Goal: Task Accomplishment & Management: Complete application form

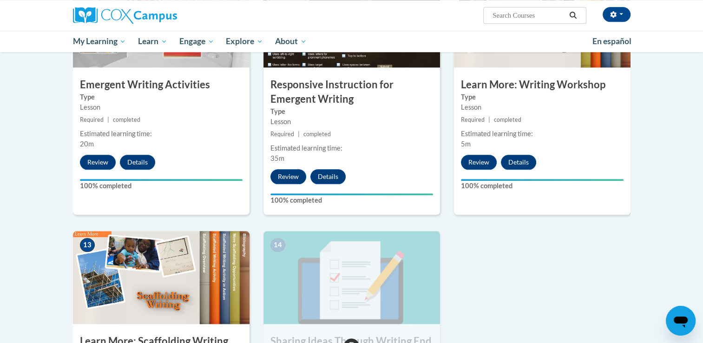
scroll to position [962, 0]
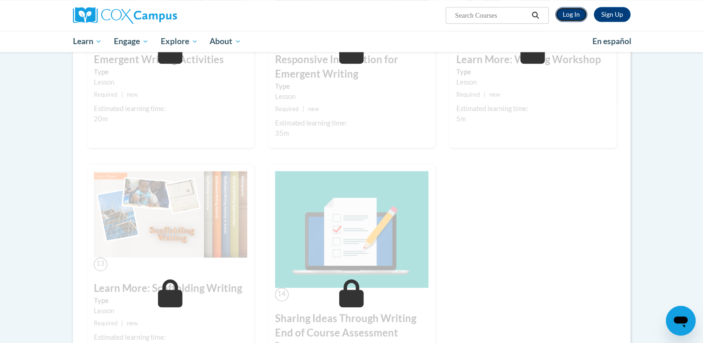
click at [568, 10] on link "Log In" at bounding box center [571, 14] width 32 height 15
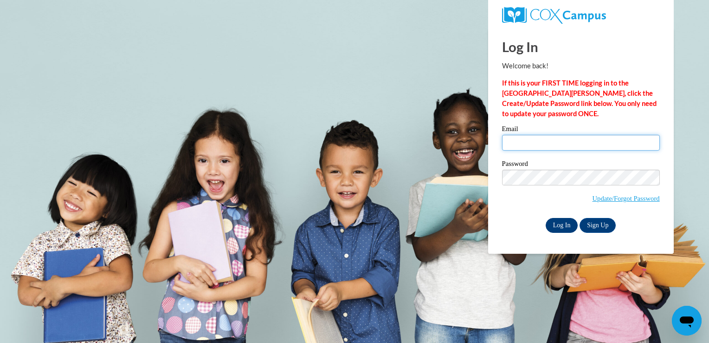
type input "shelbagha@gmail.com"
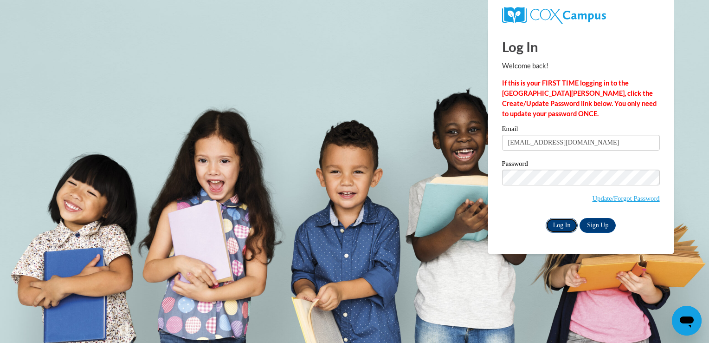
click at [568, 228] on input "Log In" at bounding box center [562, 225] width 33 height 15
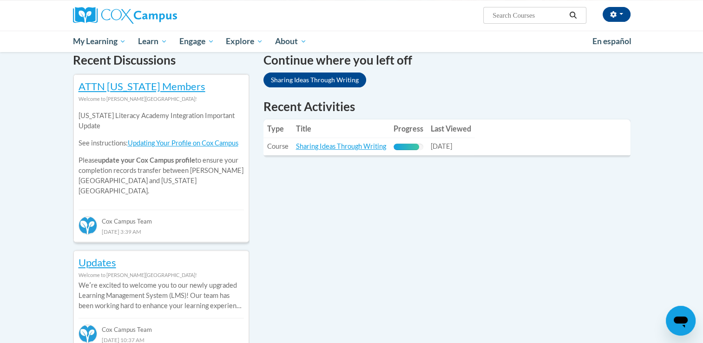
scroll to position [286, 0]
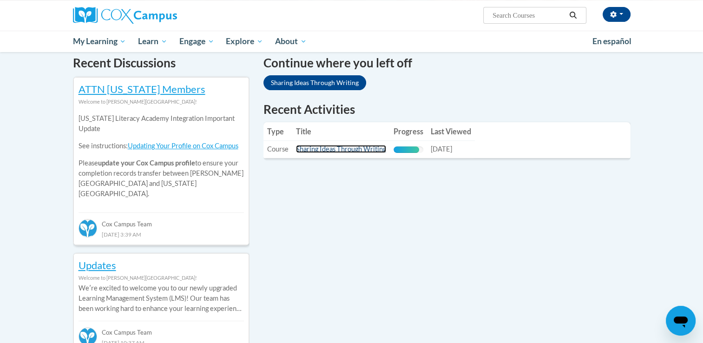
click at [338, 148] on link "Sharing Ideas Through Writing" at bounding box center [341, 149] width 90 height 8
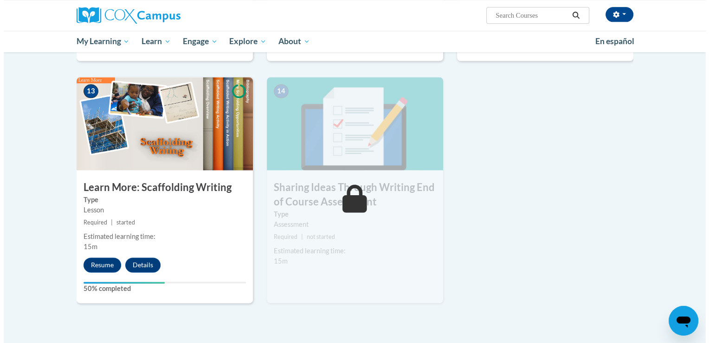
scroll to position [1199, 0]
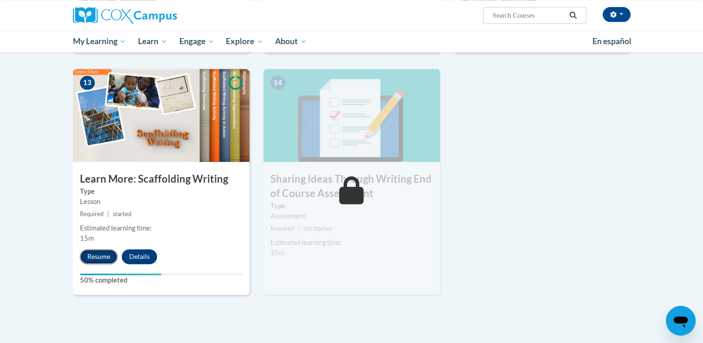
click at [104, 249] on button "Resume" at bounding box center [99, 256] width 38 height 15
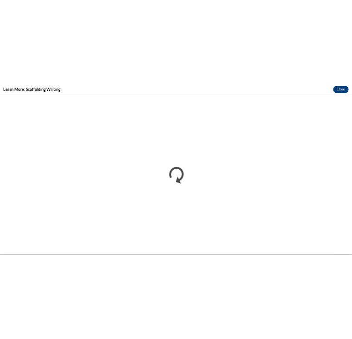
scroll to position [0, 0]
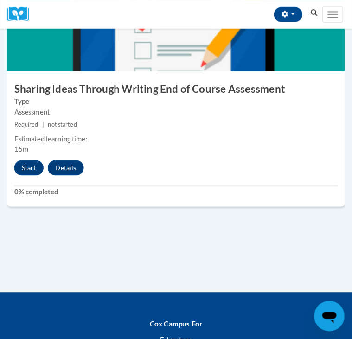
scroll to position [3358, 0]
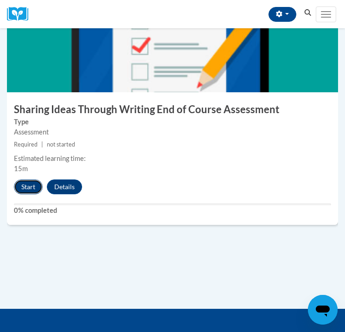
click at [27, 184] on button "Start" at bounding box center [28, 187] width 29 height 15
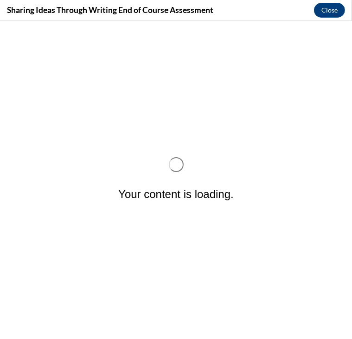
scroll to position [0, 0]
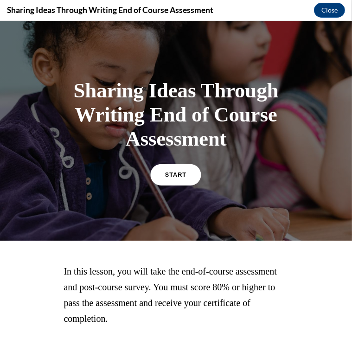
click at [167, 176] on span "START" at bounding box center [175, 174] width 21 height 7
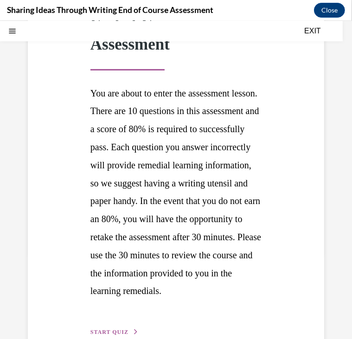
scroll to position [175, 0]
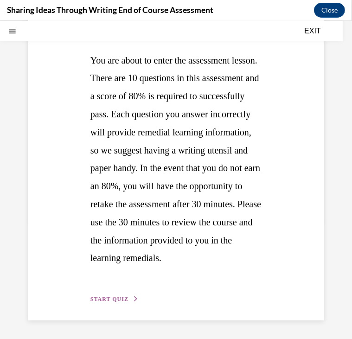
click at [123, 299] on span "START QUIZ" at bounding box center [110, 299] width 38 height 7
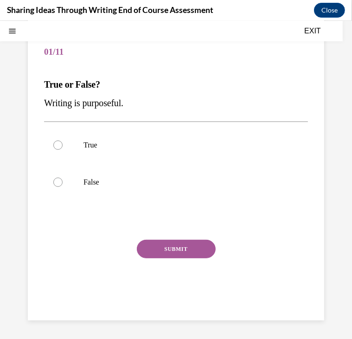
scroll to position [76, 0]
click at [56, 145] on div at bounding box center [57, 145] width 9 height 9
click at [56, 145] on input "True" at bounding box center [57, 145] width 9 height 9
radio input "true"
click at [176, 252] on button "SUBMIT" at bounding box center [176, 249] width 79 height 19
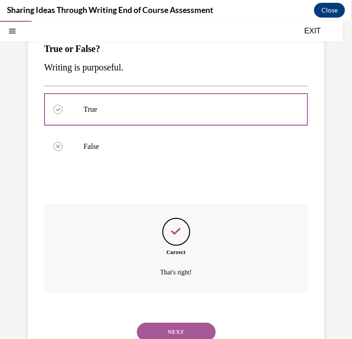
scroll to position [151, 0]
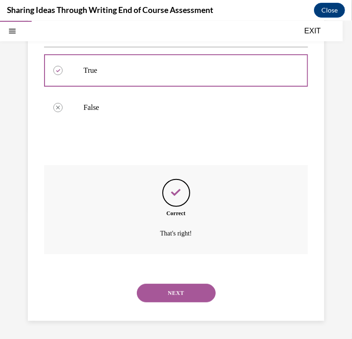
click at [171, 281] on div "NEXT" at bounding box center [176, 292] width 264 height 37
click at [175, 286] on button "NEXT" at bounding box center [176, 293] width 79 height 19
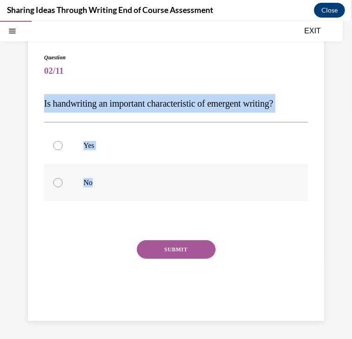
drag, startPoint x: 45, startPoint y: 101, endPoint x: 108, endPoint y: 189, distance: 108.8
click at [108, 189] on div "Question 02/11 Is handwriting an important characteristic of emergent writing? …" at bounding box center [176, 184] width 264 height 263
copy div "Is handwriting an important characteristic of emergent writing? Yes No"
click at [329, 121] on div "Question 02/11 Is handwriting an important characteristic of emergent writing? …" at bounding box center [176, 166] width 352 height 347
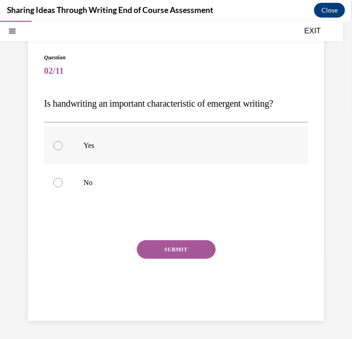
click at [89, 151] on label "Yes" at bounding box center [176, 145] width 264 height 37
click at [63, 150] on input "Yes" at bounding box center [57, 145] width 9 height 9
radio input "true"
click at [177, 247] on button "SUBMIT" at bounding box center [176, 249] width 79 height 19
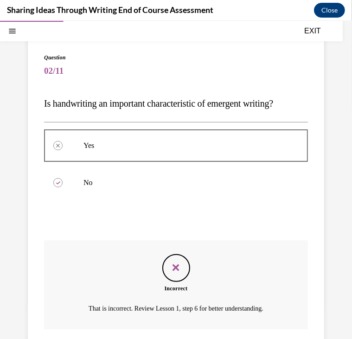
scroll to position [132, 0]
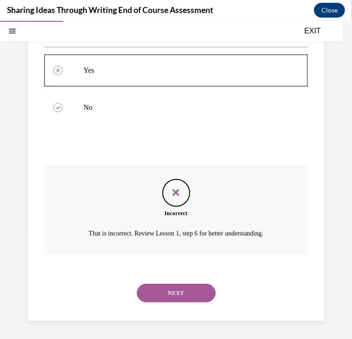
click at [180, 289] on button "NEXT" at bounding box center [176, 293] width 79 height 19
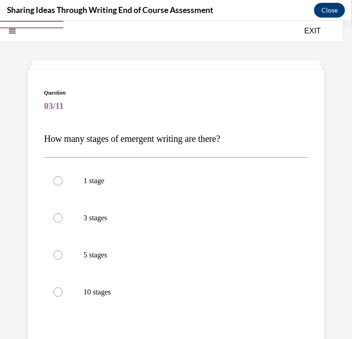
scroll to position [33, 0]
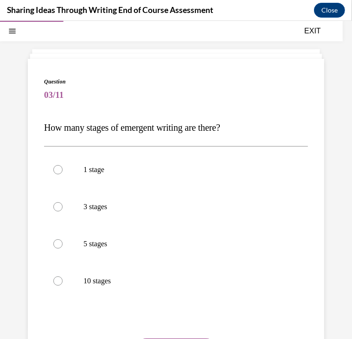
click at [44, 124] on span "How many stages of emergent writing are there?" at bounding box center [132, 127] width 176 height 10
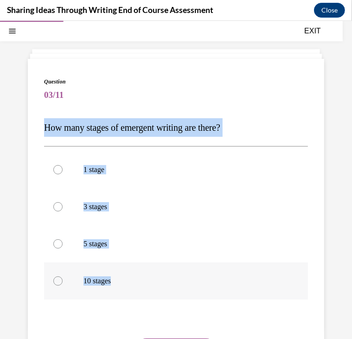
drag, startPoint x: 45, startPoint y: 125, endPoint x: 140, endPoint y: 274, distance: 176.8
click at [140, 274] on div "Question 03/11 How many stages of emergent writing are there? 1 stage 3 stages …" at bounding box center [176, 246] width 264 height 338
copy div "How many stages of emergent writing are there? 1 stage 3 stages 5 stages 10 sta…"
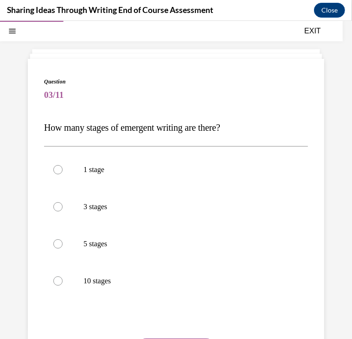
click at [293, 85] on span "Question" at bounding box center [176, 81] width 264 height 8
click at [100, 250] on label "5 stages" at bounding box center [176, 243] width 264 height 37
click at [63, 248] on input "5 stages" at bounding box center [57, 243] width 9 height 9
radio input "true"
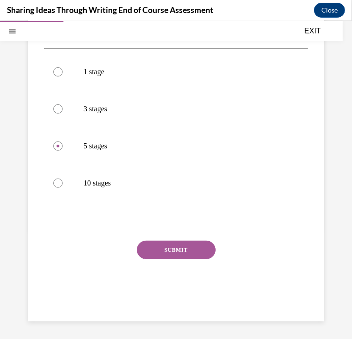
click at [184, 245] on button "SUBMIT" at bounding box center [176, 250] width 79 height 19
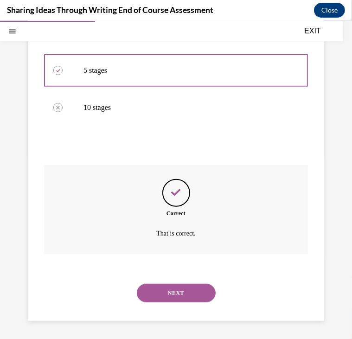
scroll to position [206, 0]
click at [181, 294] on button "NEXT" at bounding box center [176, 293] width 79 height 19
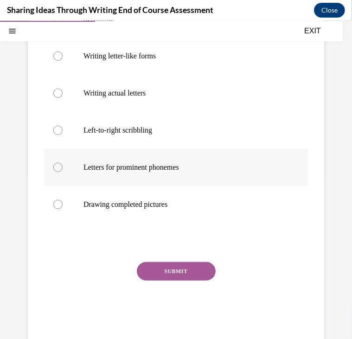
scroll to position [188, 0]
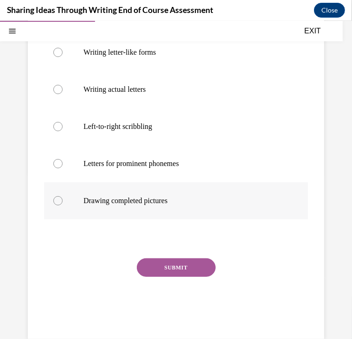
click at [166, 197] on p "Drawing completed pictures" at bounding box center [185, 200] width 202 height 9
click at [63, 197] on input "Drawing completed pictures" at bounding box center [57, 200] width 9 height 9
radio input "true"
click at [183, 261] on button "SUBMIT" at bounding box center [176, 267] width 79 height 19
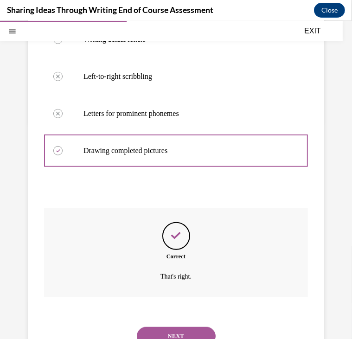
scroll to position [281, 0]
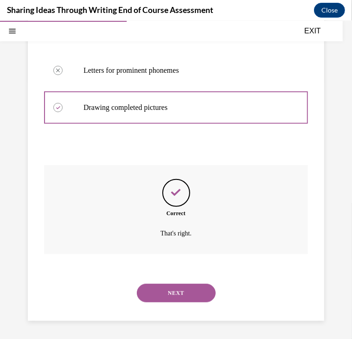
click at [175, 294] on button "NEXT" at bounding box center [176, 293] width 79 height 19
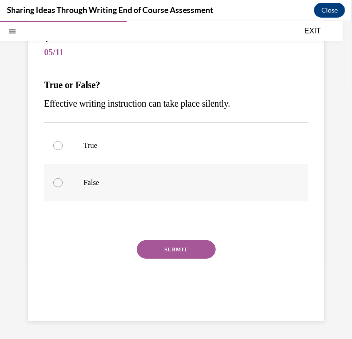
click at [158, 182] on p "False" at bounding box center [185, 182] width 202 height 9
click at [63, 182] on input "False" at bounding box center [57, 182] width 9 height 9
radio input "true"
click at [175, 247] on button "SUBMIT" at bounding box center [176, 249] width 79 height 19
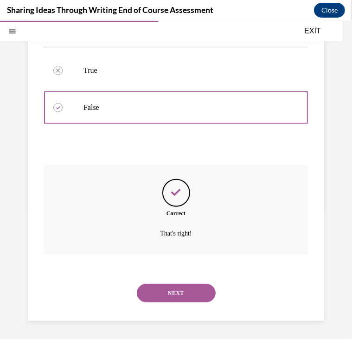
scroll to position [150, 0]
click at [176, 298] on button "NEXT" at bounding box center [176, 293] width 79 height 19
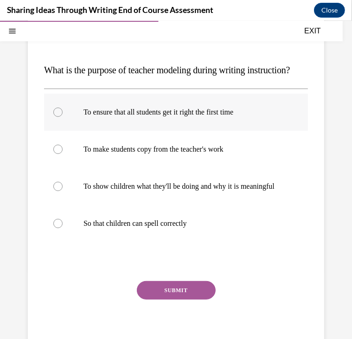
scroll to position [91, 0]
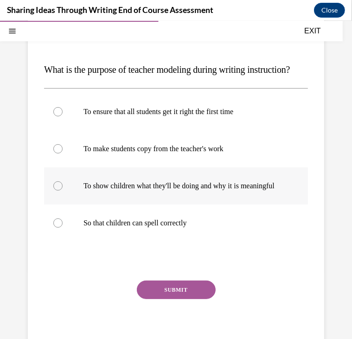
click at [169, 190] on p "To show children what they'll be doing and why it is meaningful" at bounding box center [185, 185] width 202 height 9
click at [63, 190] on input "To show children what they'll be doing and why it is meaningful" at bounding box center [57, 185] width 9 height 9
radio input "true"
click at [184, 299] on button "SUBMIT" at bounding box center [176, 289] width 79 height 19
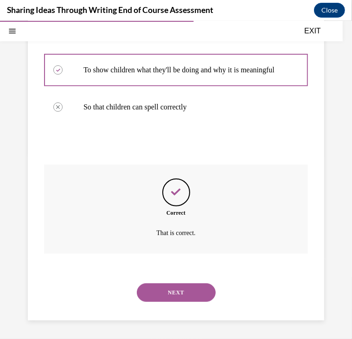
scroll to position [234, 0]
click at [186, 295] on button "NEXT" at bounding box center [176, 292] width 79 height 19
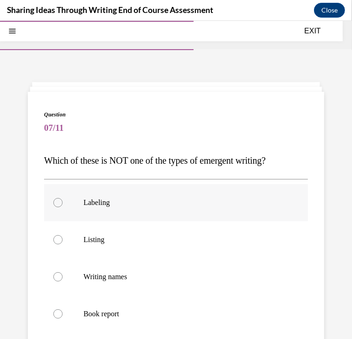
scroll to position [108, 0]
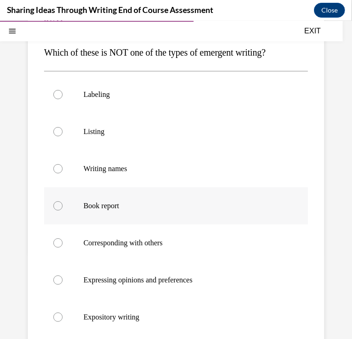
click at [165, 210] on label "Book report" at bounding box center [176, 205] width 264 height 37
click at [63, 210] on input "Book report" at bounding box center [57, 205] width 9 height 9
radio input "true"
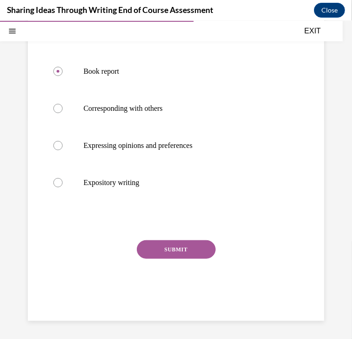
click at [176, 245] on button "SUBMIT" at bounding box center [176, 249] width 79 height 19
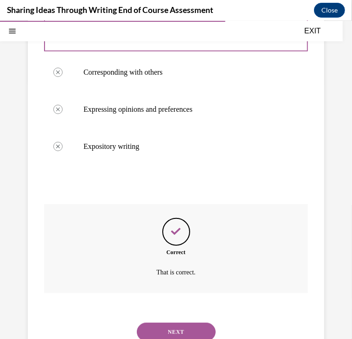
scroll to position [318, 0]
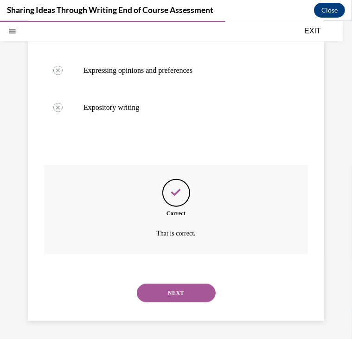
click at [181, 284] on button "NEXT" at bounding box center [176, 293] width 79 height 19
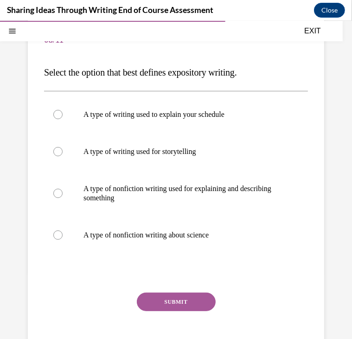
scroll to position [91, 0]
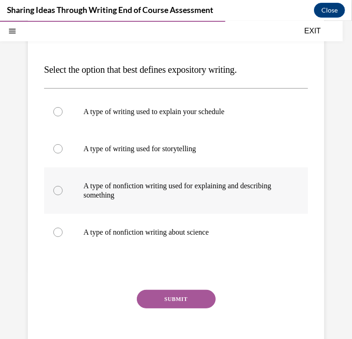
click at [179, 189] on p "A type of nonfiction writing used for explaining and describing something" at bounding box center [185, 190] width 202 height 19
click at [63, 189] on input "A type of nonfiction writing used for explaining and describing something" at bounding box center [57, 190] width 9 height 9
radio input "true"
click at [186, 292] on button "SUBMIT" at bounding box center [176, 299] width 79 height 19
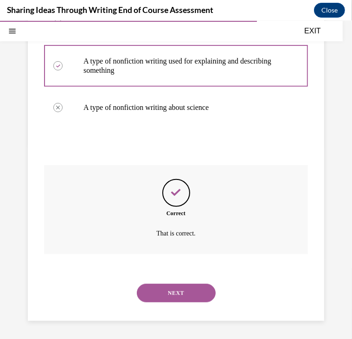
scroll to position [215, 0]
click at [178, 287] on button "NEXT" at bounding box center [176, 293] width 79 height 19
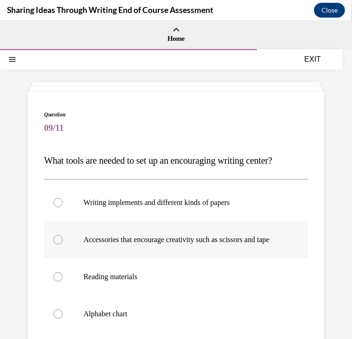
scroll to position [139, 0]
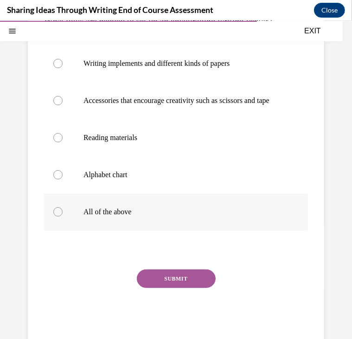
click at [132, 216] on p "All of the above" at bounding box center [185, 211] width 202 height 9
click at [63, 216] on input "All of the above" at bounding box center [57, 211] width 9 height 9
radio input "true"
click at [175, 288] on button "SUBMIT" at bounding box center [176, 278] width 79 height 19
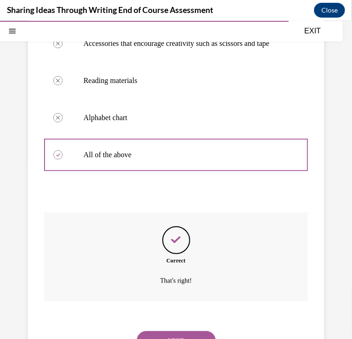
scroll to position [253, 0]
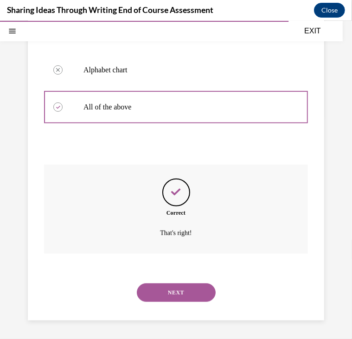
click at [175, 292] on button "NEXT" at bounding box center [176, 292] width 79 height 19
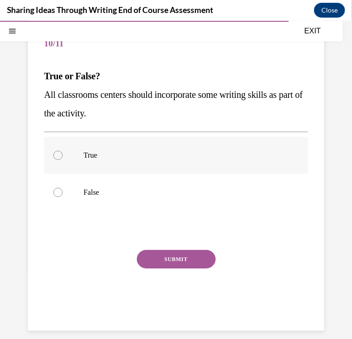
click at [207, 148] on label "True" at bounding box center [176, 155] width 264 height 37
click at [63, 150] on input "True" at bounding box center [57, 154] width 9 height 9
radio input "true"
click at [180, 258] on button "SUBMIT" at bounding box center [176, 259] width 79 height 19
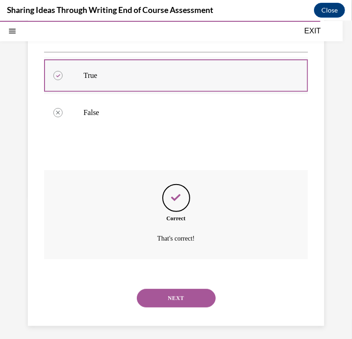
scroll to position [169, 0]
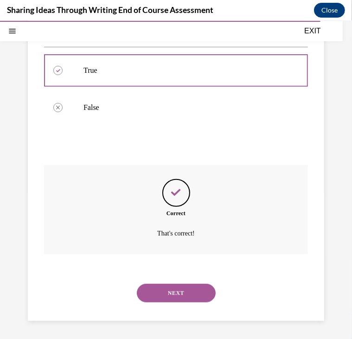
click at [183, 290] on button "NEXT" at bounding box center [176, 293] width 79 height 19
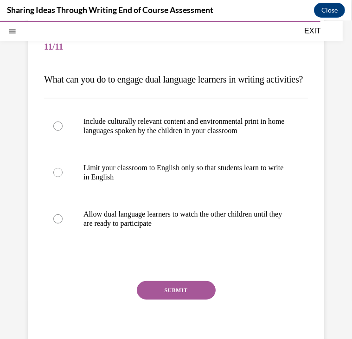
scroll to position [82, 0]
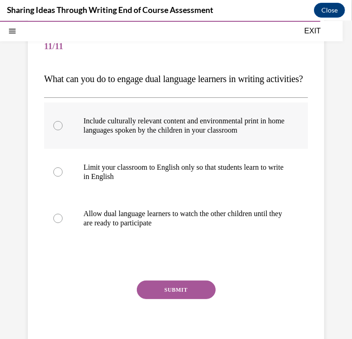
click at [247, 135] on p "Include culturally relevant content and environmental print in home languages s…" at bounding box center [185, 125] width 202 height 19
click at [63, 130] on input "Include culturally relevant content and environmental print in home languages s…" at bounding box center [57, 125] width 9 height 9
radio input "true"
click at [182, 299] on button "SUBMIT" at bounding box center [176, 289] width 79 height 19
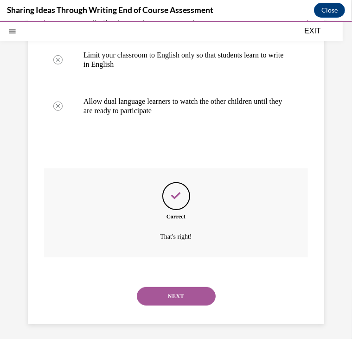
scroll to position [216, 0]
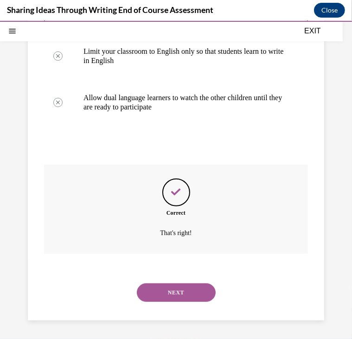
click at [197, 292] on button "NEXT" at bounding box center [176, 292] width 79 height 19
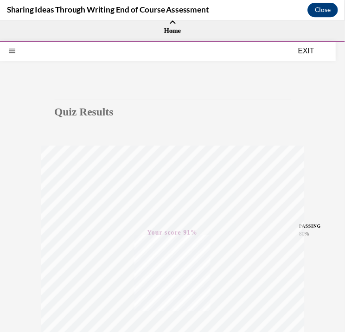
scroll to position [144, 0]
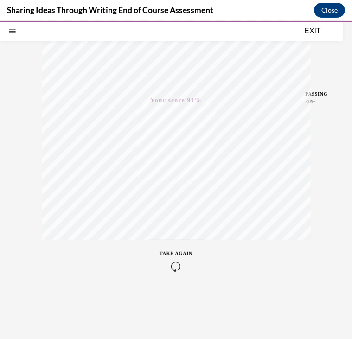
click at [315, 32] on button "EXIT" at bounding box center [313, 30] width 56 height 11
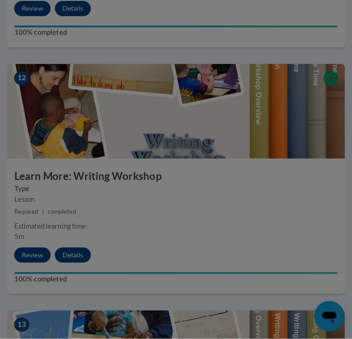
scroll to position [2751, 0]
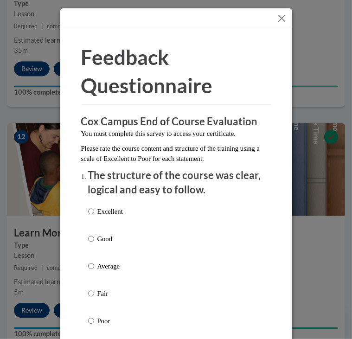
click at [151, 213] on div "Excellent Good Average Fair Poor" at bounding box center [176, 277] width 176 height 151
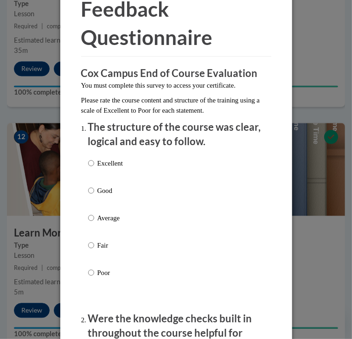
scroll to position [49, 0]
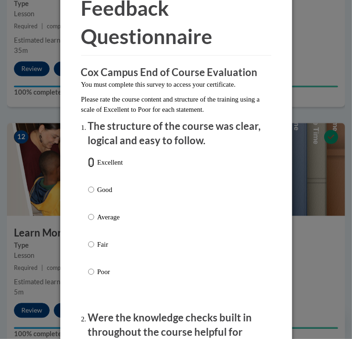
click at [88, 159] on input "Excellent" at bounding box center [91, 162] width 6 height 10
radio input "true"
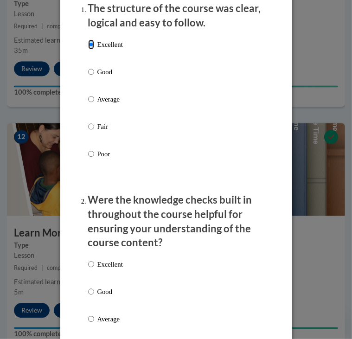
scroll to position [273, 0]
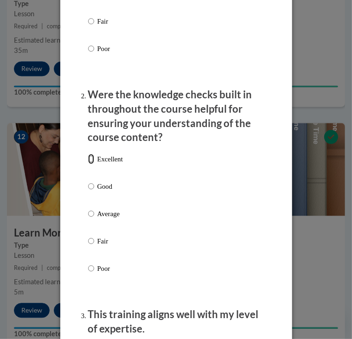
click at [89, 161] on input "Excellent" at bounding box center [91, 159] width 6 height 10
radio input "true"
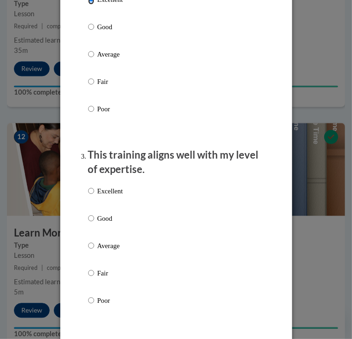
scroll to position [434, 0]
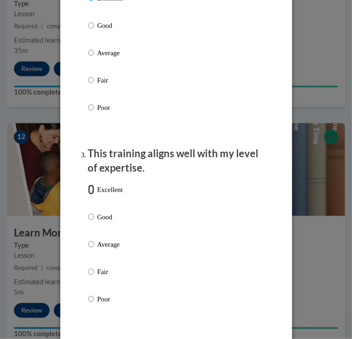
click at [88, 189] on input "Excellent" at bounding box center [91, 190] width 6 height 10
radio input "true"
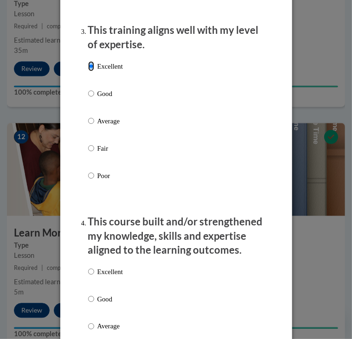
scroll to position [590, 0]
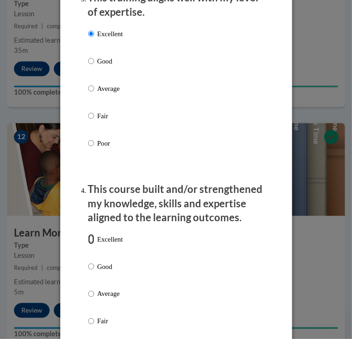
click at [88, 240] on input "Excellent" at bounding box center [91, 239] width 6 height 10
radio input "true"
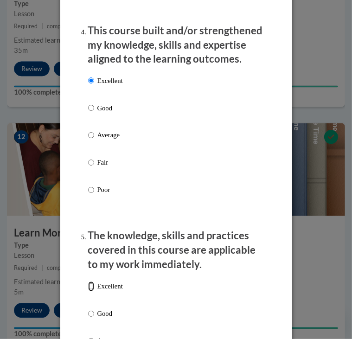
click at [89, 286] on input "Excellent" at bounding box center [91, 287] width 6 height 10
radio input "true"
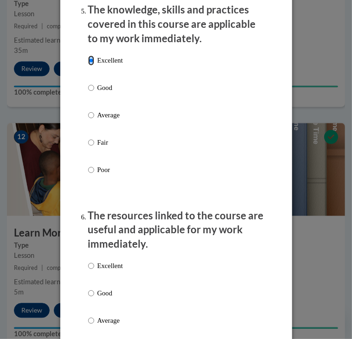
scroll to position [1003, 0]
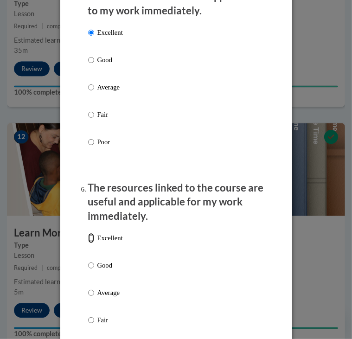
click at [88, 239] on input "Excellent" at bounding box center [91, 238] width 6 height 10
radio input "true"
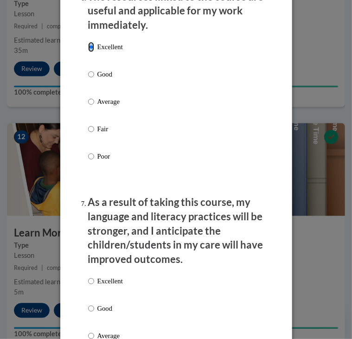
scroll to position [1255, 0]
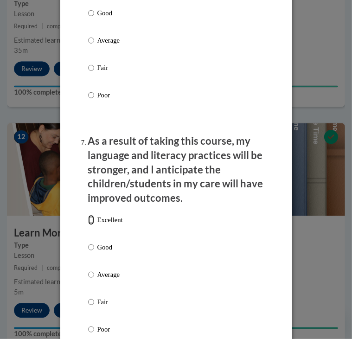
click at [88, 217] on input "Excellent" at bounding box center [91, 220] width 6 height 10
radio input "true"
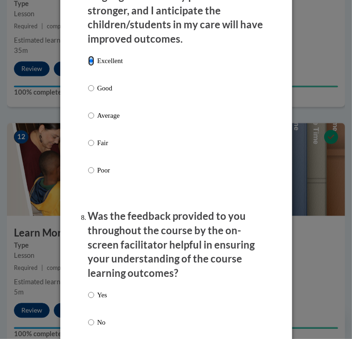
scroll to position [1469, 0]
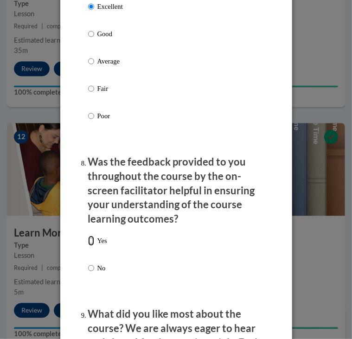
click at [88, 241] on input "Yes" at bounding box center [91, 241] width 6 height 10
radio input "true"
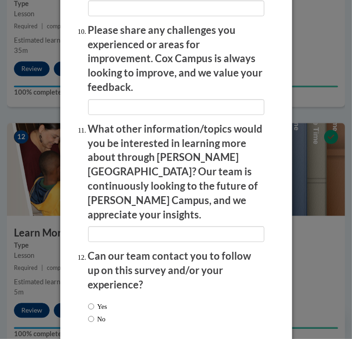
scroll to position [1866, 0]
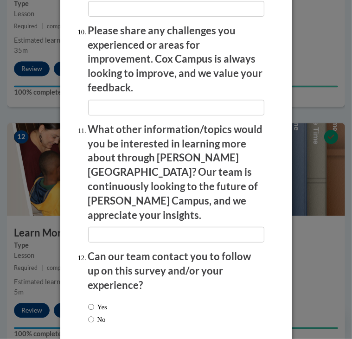
click at [91, 302] on label "Yes" at bounding box center [97, 307] width 19 height 10
click at [91, 302] on input "Yes" at bounding box center [91, 307] width 6 height 10
radio input "true"
